Goal: Task Accomplishment & Management: Use online tool/utility

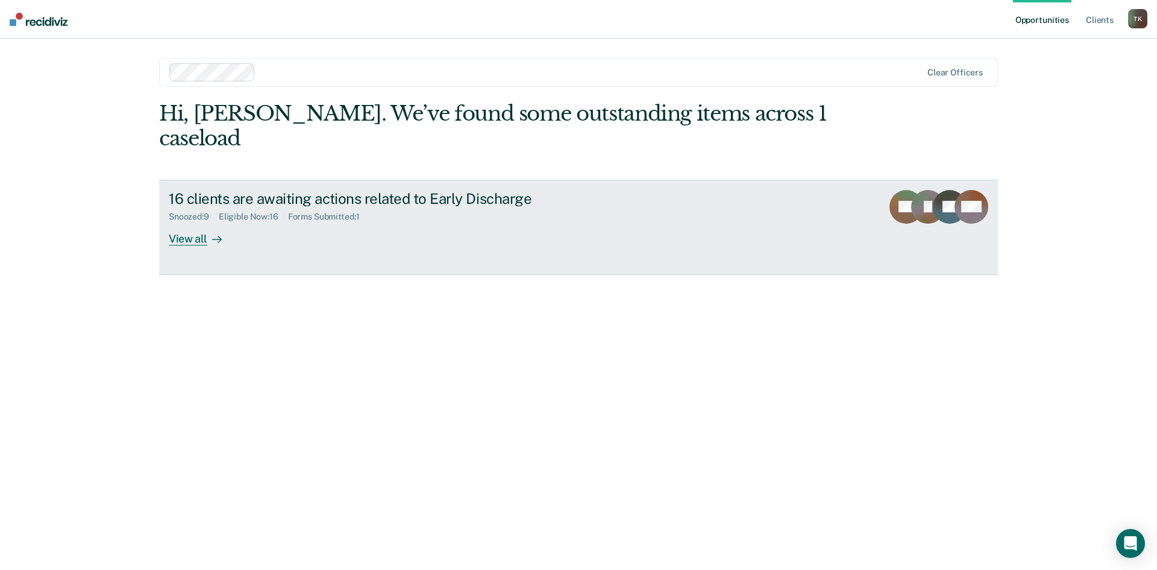
click at [195, 222] on div "View all" at bounding box center [203, 234] width 68 height 24
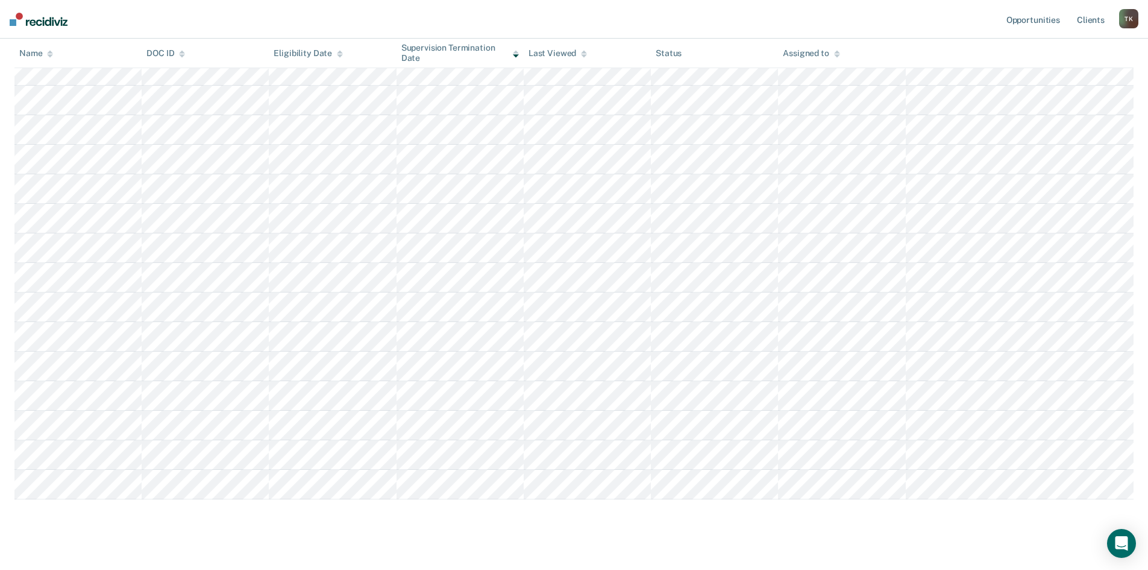
scroll to position [216, 0]
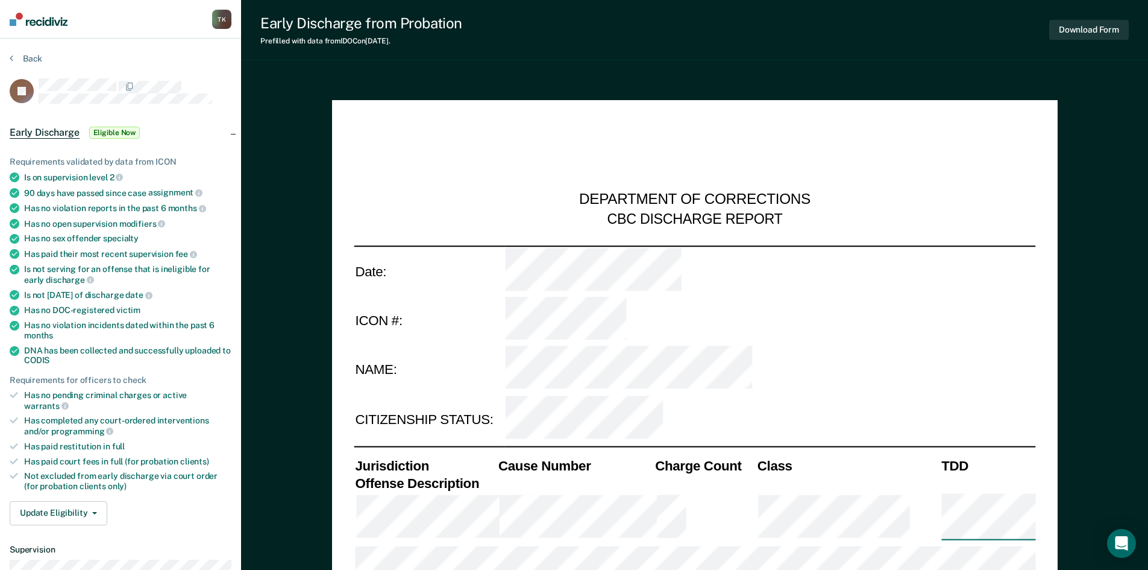
type textarea "x"
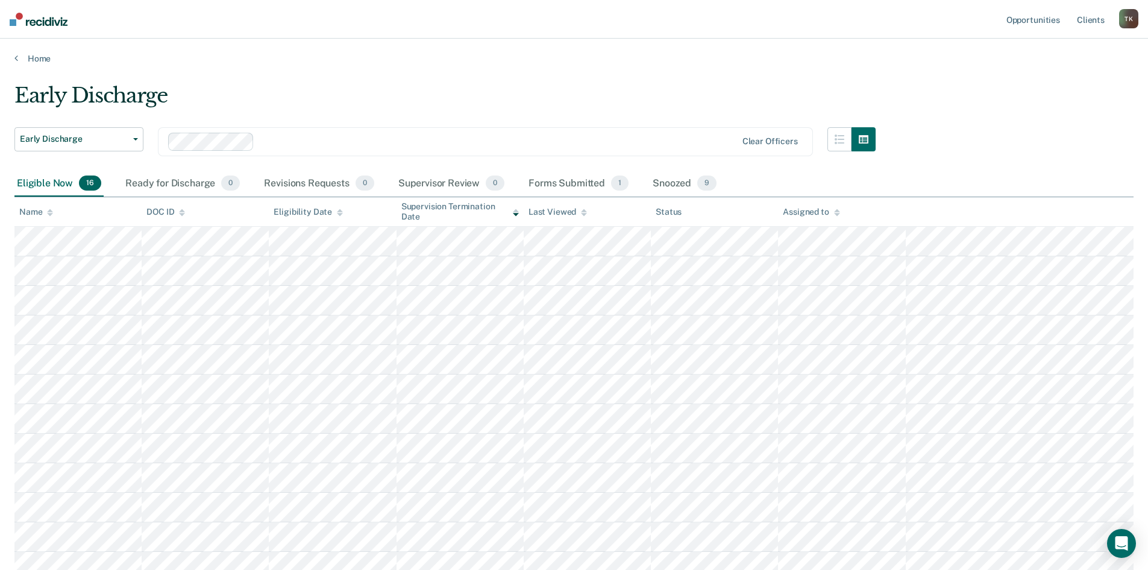
scroll to position [216, 0]
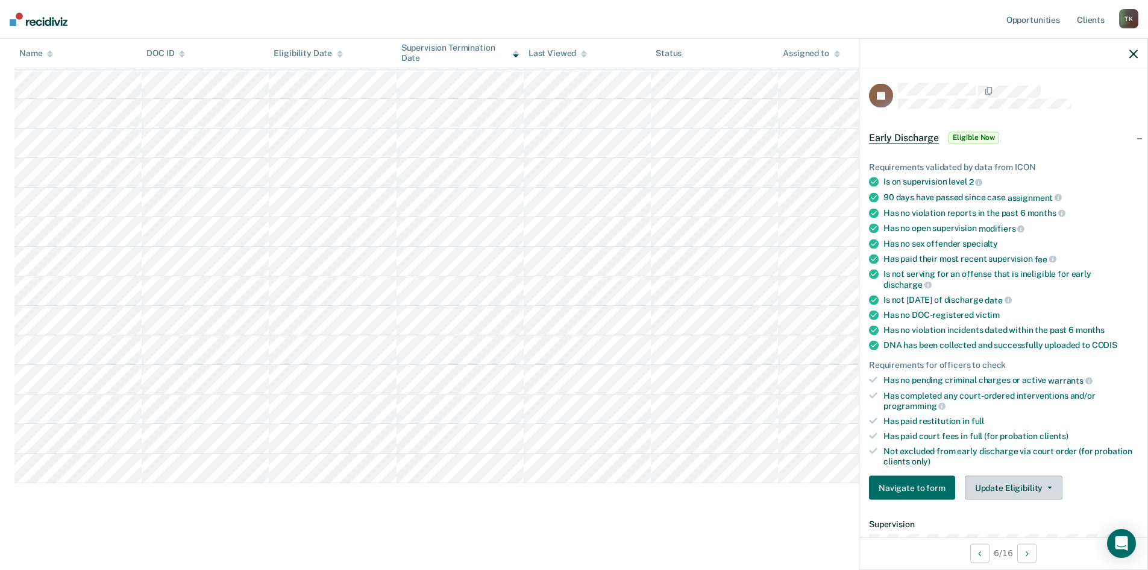
click at [1052, 485] on button "Update Eligibility" at bounding box center [1014, 488] width 98 height 24
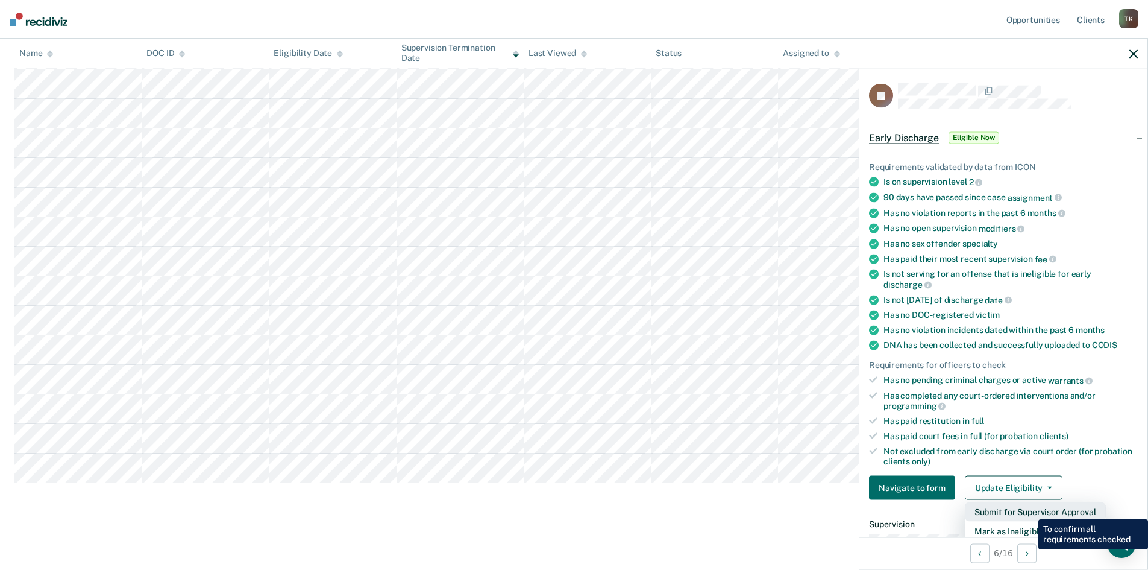
click at [1030, 510] on button "Submit for Supervisor Approval" at bounding box center [1035, 511] width 141 height 19
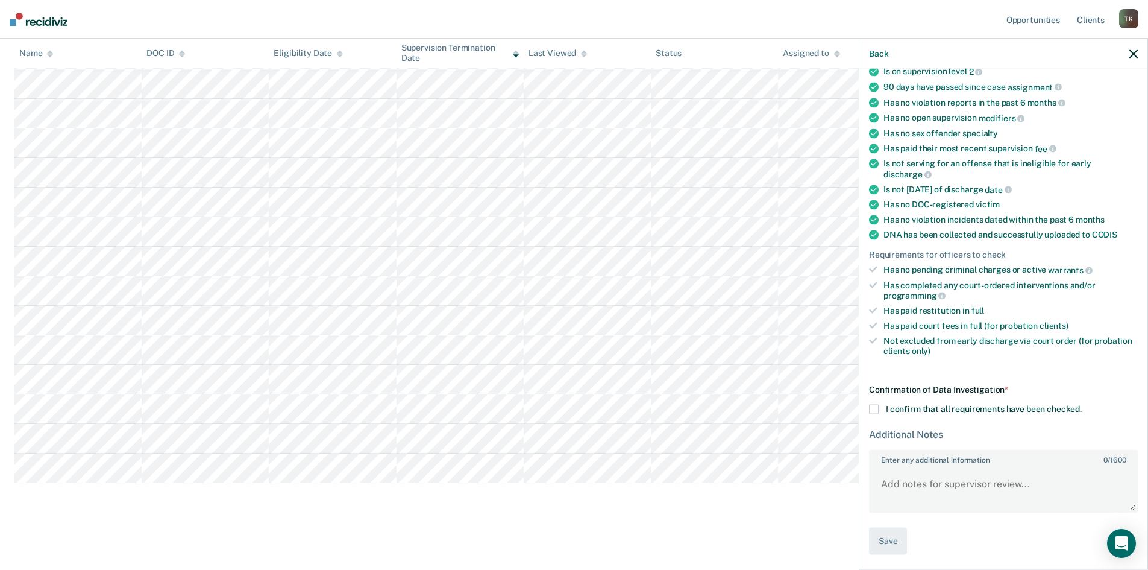
scroll to position [111, 0]
click at [876, 407] on span at bounding box center [874, 409] width 10 height 10
click at [1082, 404] on input "I confirm that all requirements have been checked." at bounding box center [1082, 404] width 0 height 0
click at [890, 535] on button "Save" at bounding box center [888, 540] width 38 height 27
